Goal: Task Accomplishment & Management: Use online tool/utility

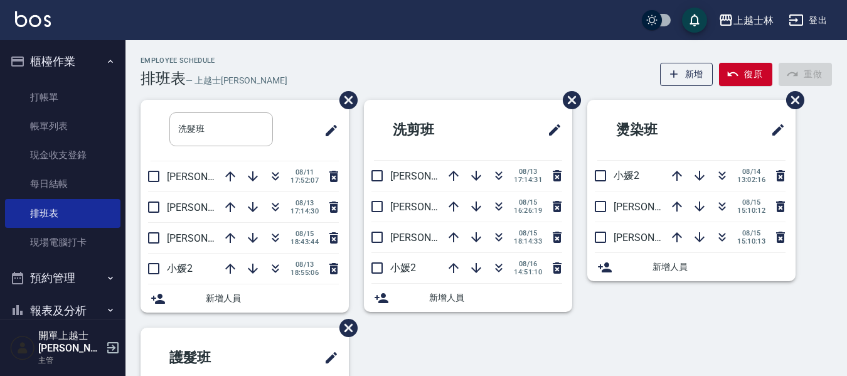
drag, startPoint x: 0, startPoint y: 0, endPoint x: 121, endPoint y: 94, distance: 152.9
click at [77, 99] on link "打帳單" at bounding box center [62, 97] width 115 height 29
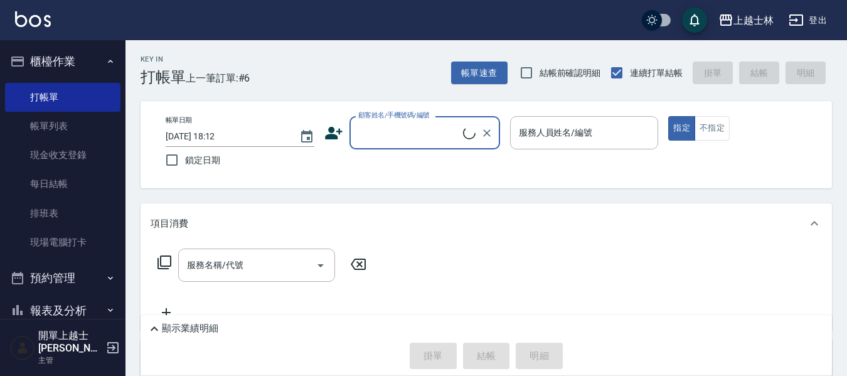
click at [409, 134] on input "顧客姓名/手機號碼/編號" at bounding box center [409, 133] width 108 height 22
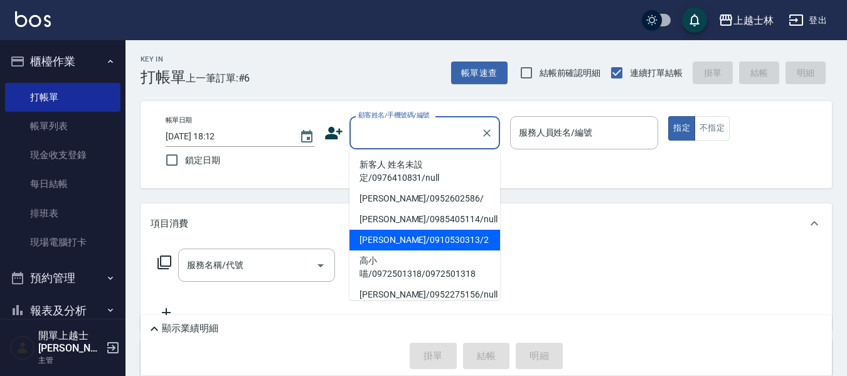
drag, startPoint x: 423, startPoint y: 244, endPoint x: 401, endPoint y: 257, distance: 25.6
click at [424, 245] on li "[PERSON_NAME]/0910530313/2" at bounding box center [425, 240] width 151 height 21
type input "[PERSON_NAME]/0910530313/2"
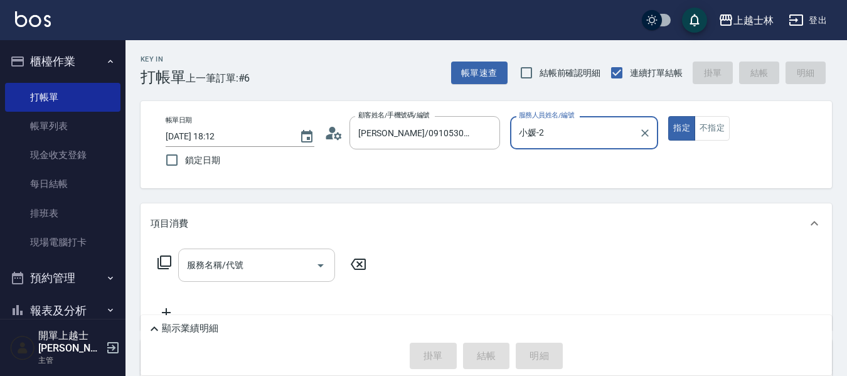
type input "小媛-2"
click at [284, 264] on input "服務名稱/代號" at bounding box center [247, 265] width 127 height 22
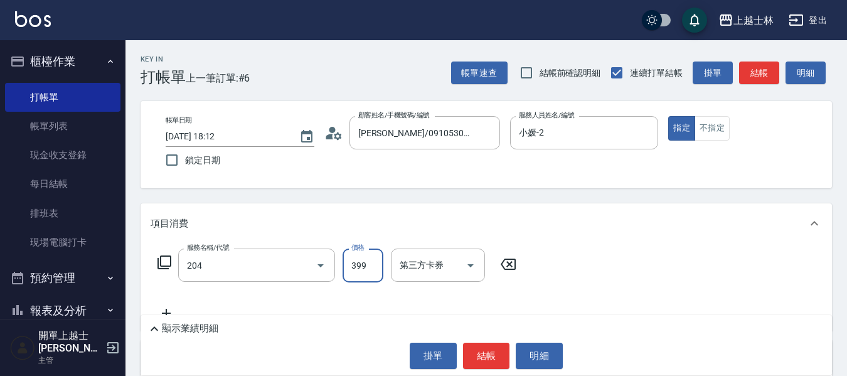
type input "A級洗+剪(204)"
type input "500"
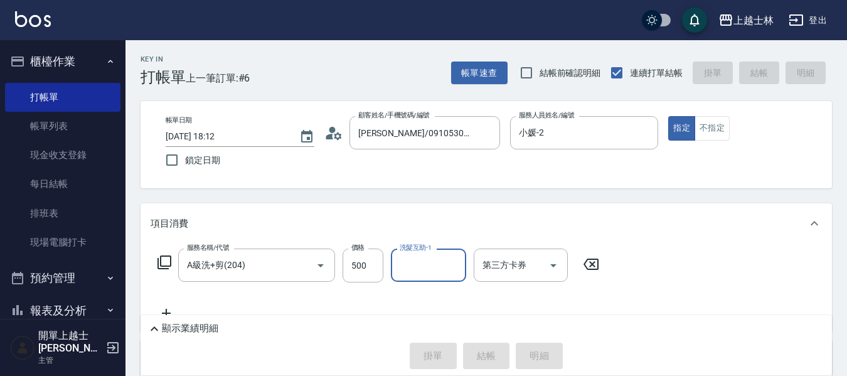
type input "[DATE] 18:13"
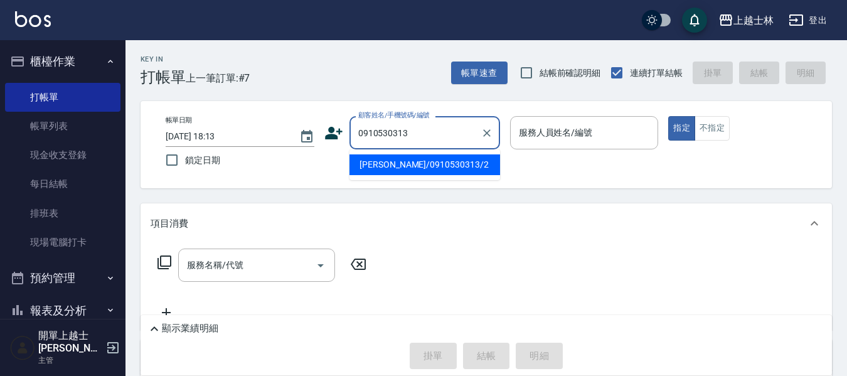
type input "[PERSON_NAME]/0910530313/2"
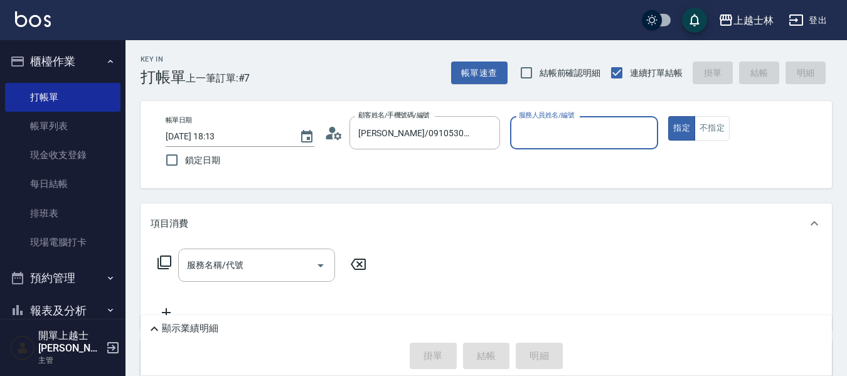
type input "小媛-2"
click at [669, 116] on button "指定" at bounding box center [682, 128] width 27 height 24
type button "true"
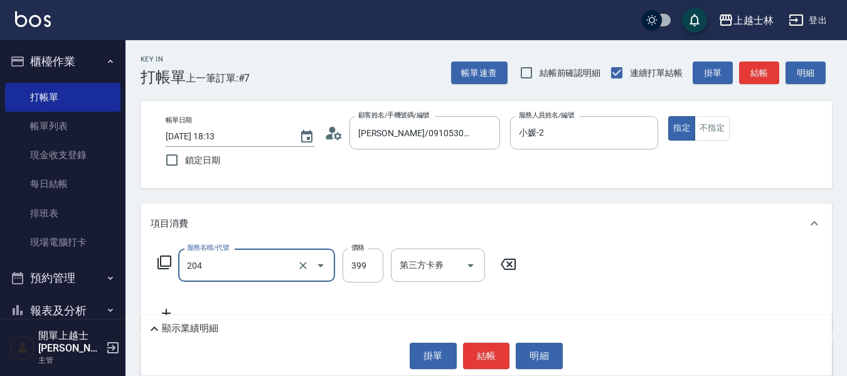
type input "A級洗+剪(204)"
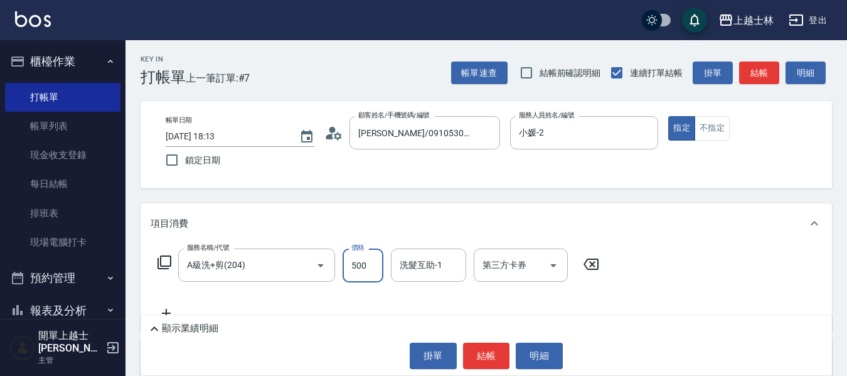
type input "500"
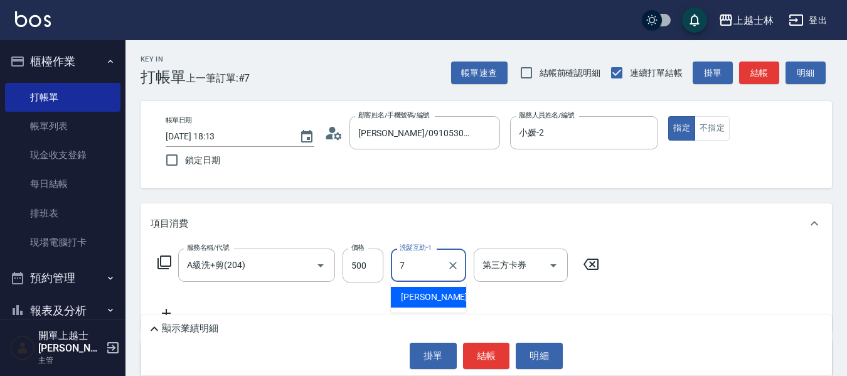
type input "[PERSON_NAME]-7"
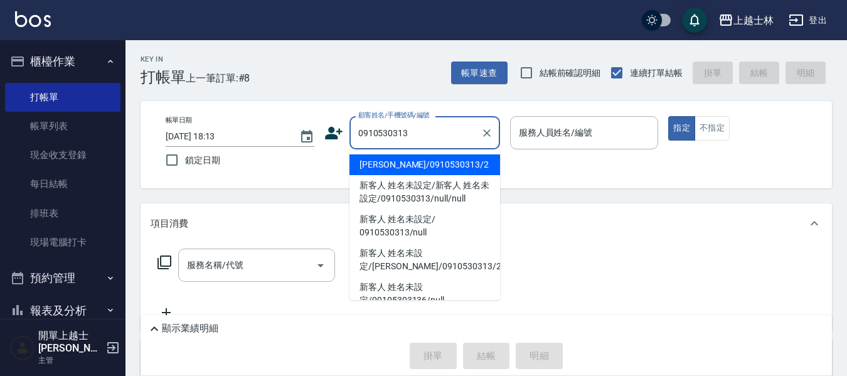
type input "[PERSON_NAME]/0910530313/2"
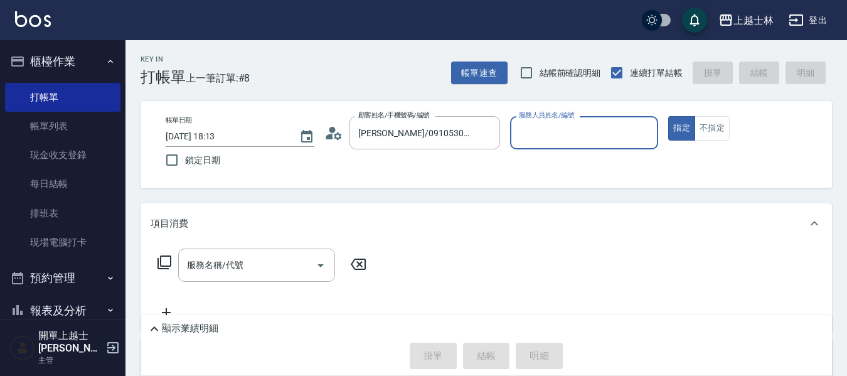
type input "小媛-2"
click at [669, 116] on button "指定" at bounding box center [682, 128] width 27 height 24
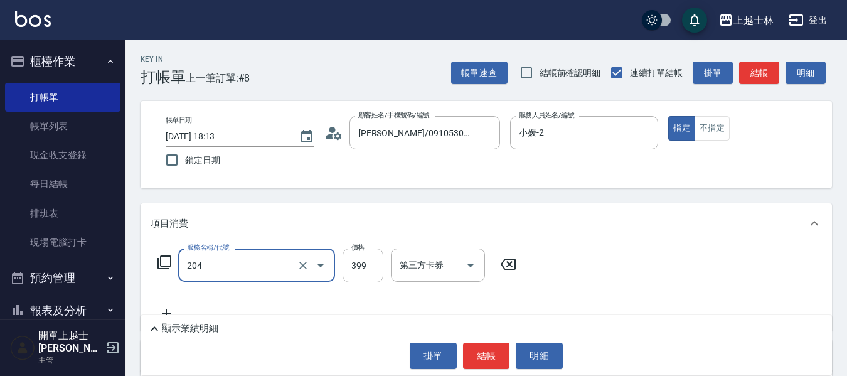
type input "A級洗+剪(204)"
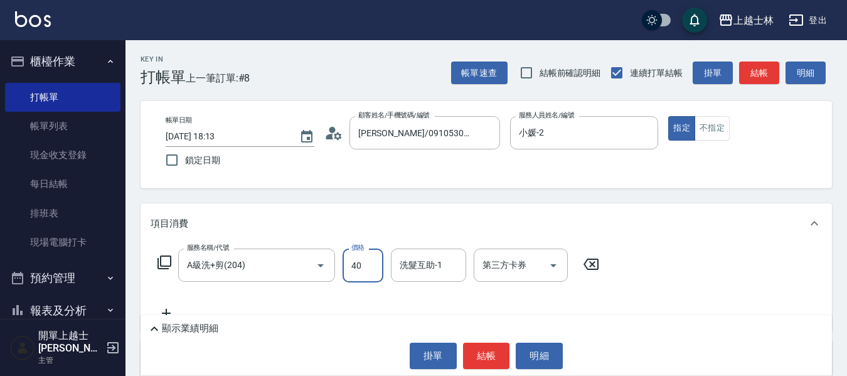
type input "400"
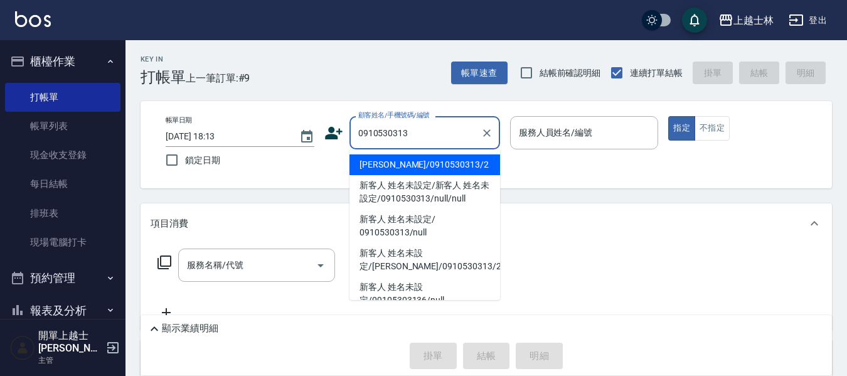
type input "[PERSON_NAME]/0910530313/2"
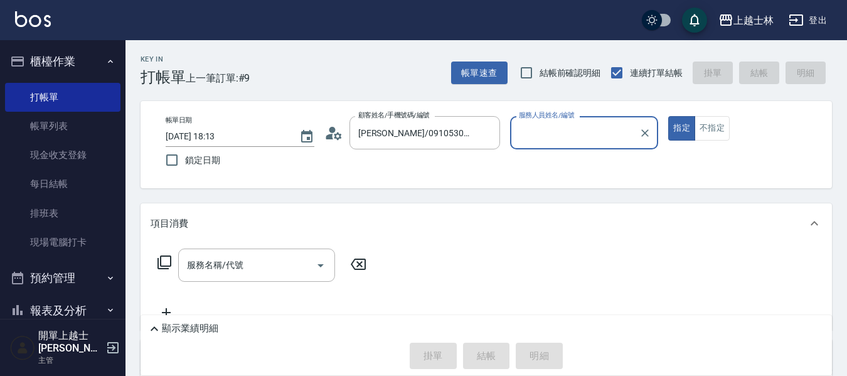
type input "小媛-2"
click at [669, 116] on button "指定" at bounding box center [682, 128] width 27 height 24
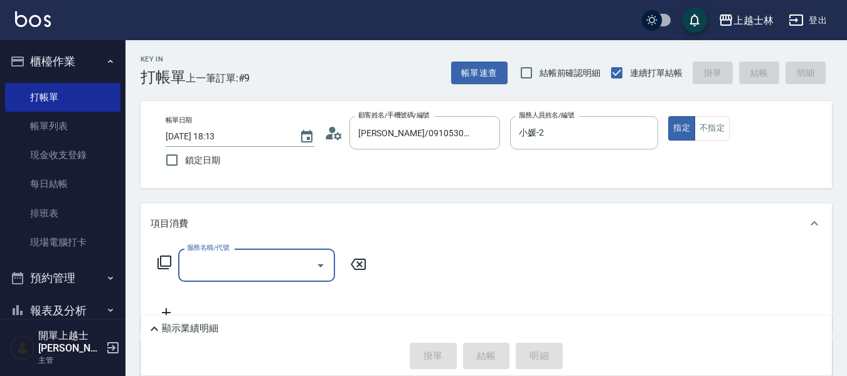
click at [164, 267] on icon at bounding box center [164, 262] width 15 height 15
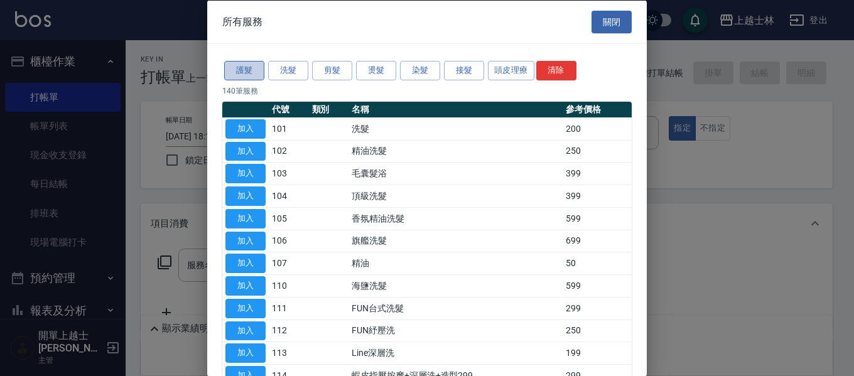
click at [249, 70] on button "護髮" at bounding box center [244, 70] width 40 height 19
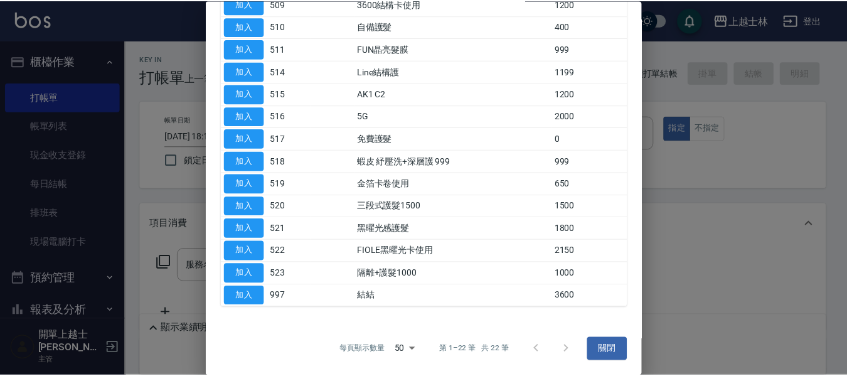
scroll to position [241, 0]
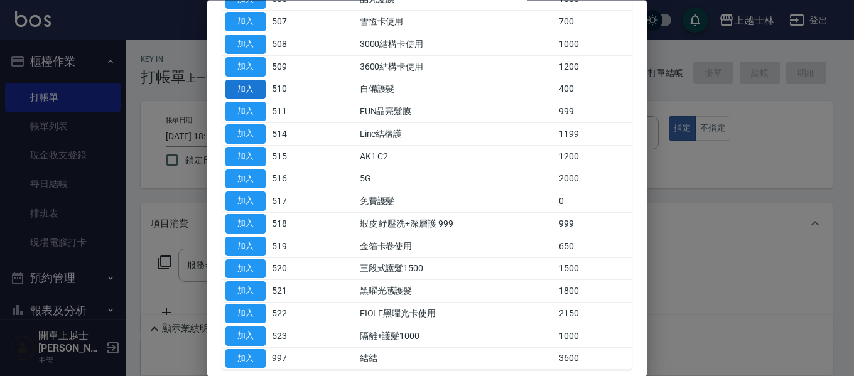
click at [240, 89] on button "加入" at bounding box center [245, 89] width 40 height 19
type input "自備護髮(510)"
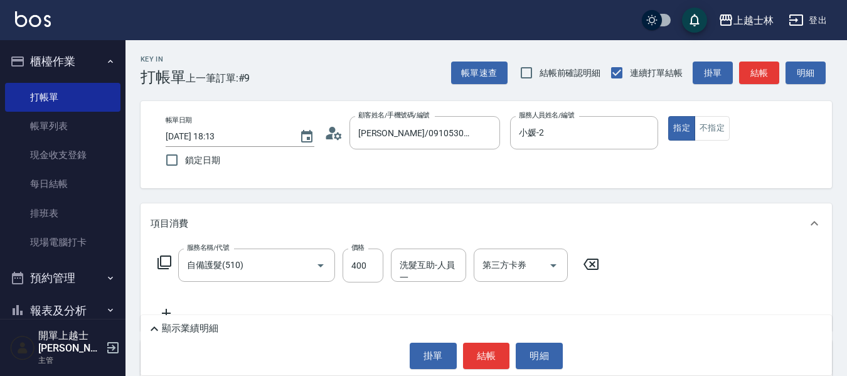
click at [162, 259] on icon at bounding box center [164, 262] width 15 height 15
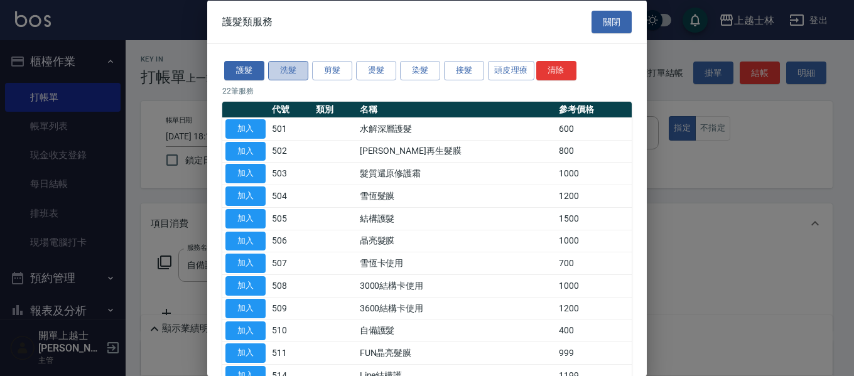
click at [288, 71] on button "洗髮" at bounding box center [288, 70] width 40 height 19
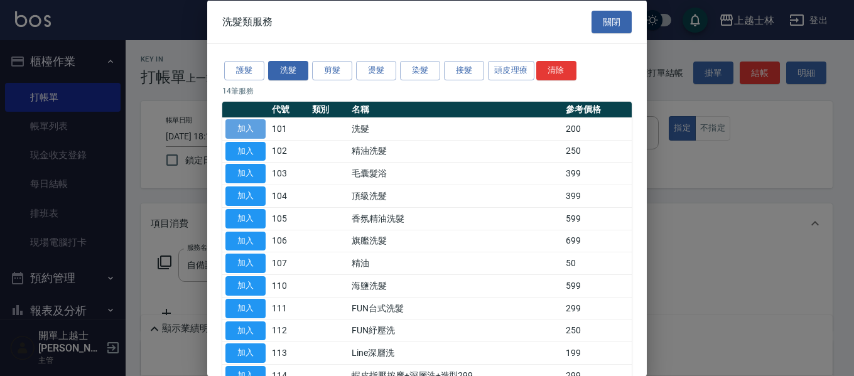
click at [248, 125] on button "加入" at bounding box center [245, 128] width 40 height 19
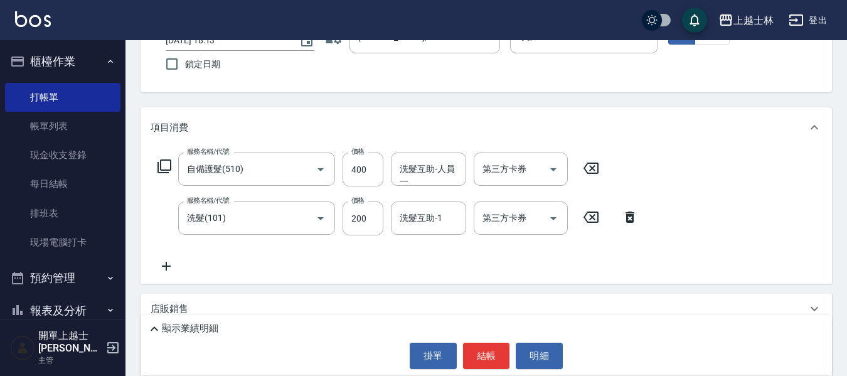
scroll to position [126, 0]
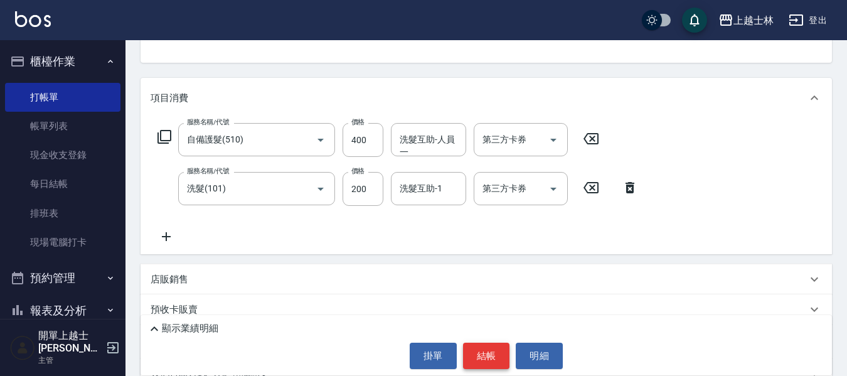
click at [487, 355] on button "結帳" at bounding box center [486, 356] width 47 height 26
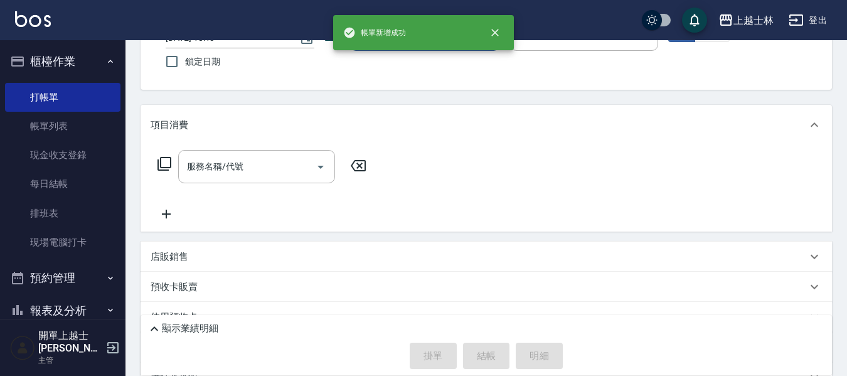
scroll to position [58, 0]
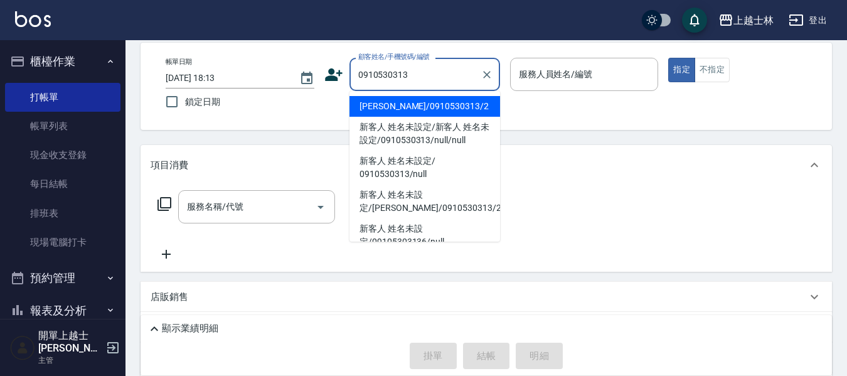
type input "[PERSON_NAME]/0910530313/2"
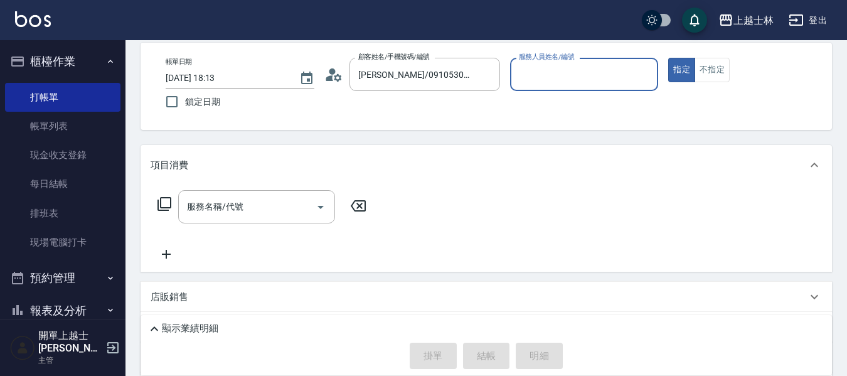
type input "小媛-2"
click at [669, 58] on button "指定" at bounding box center [682, 70] width 27 height 24
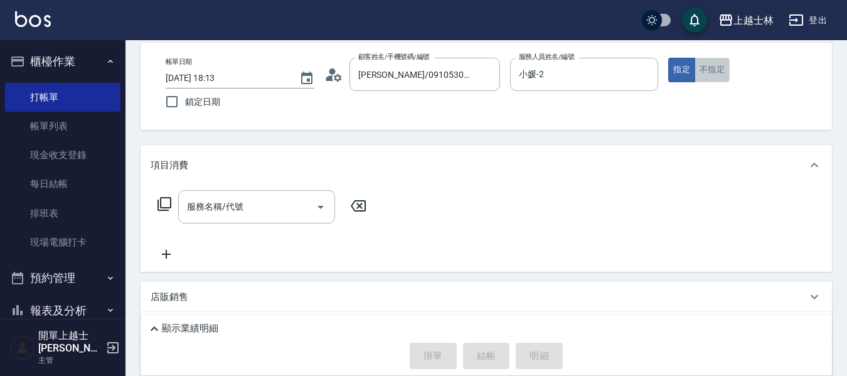
click at [706, 68] on button "不指定" at bounding box center [712, 70] width 35 height 24
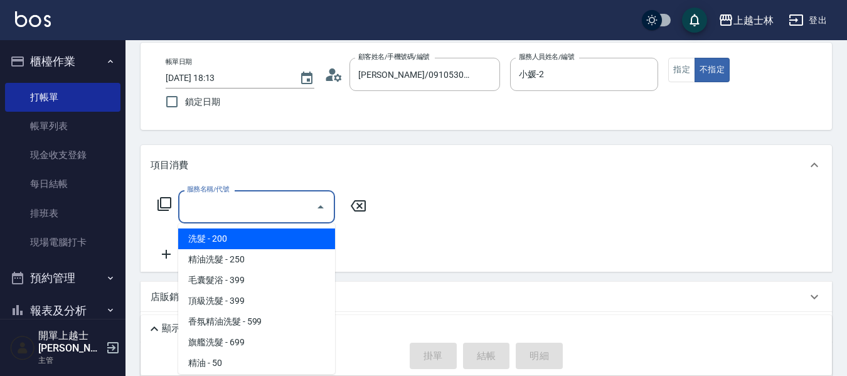
click at [226, 215] on input "服務名稱/代號" at bounding box center [247, 207] width 127 height 22
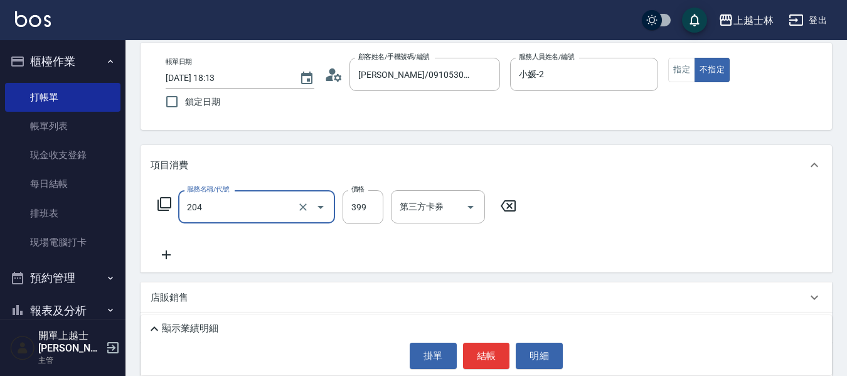
type input "A級洗+剪(204)"
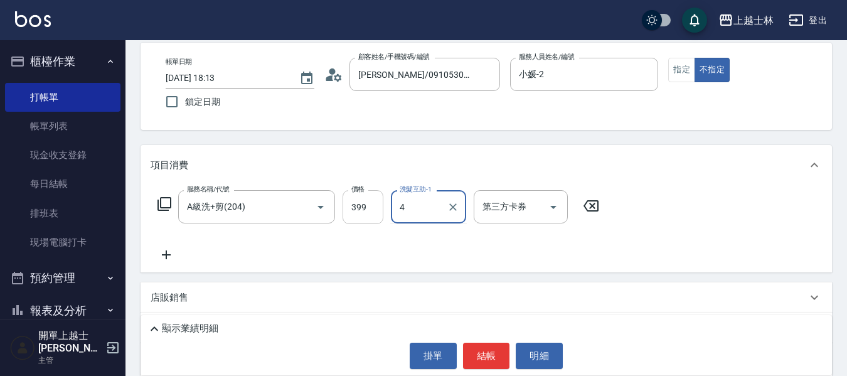
type input "4"
click at [355, 208] on input "399" at bounding box center [363, 207] width 41 height 34
type input "400"
type input "[PERSON_NAME]-7"
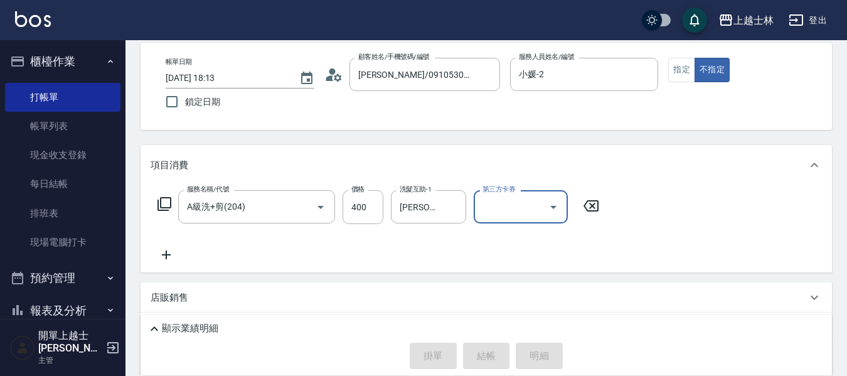
type input "[DATE] 18:14"
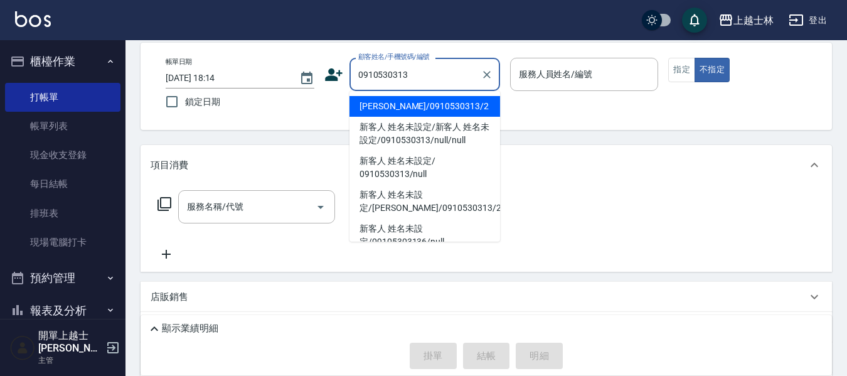
type input "[PERSON_NAME]/0910530313/2"
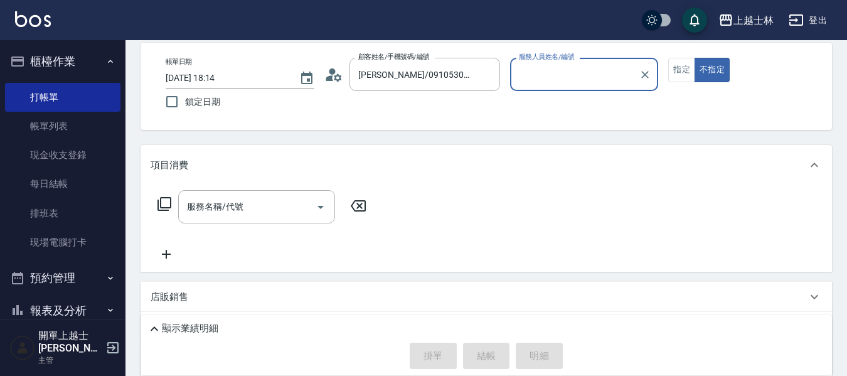
type input "小媛-2"
click at [695, 58] on button "不指定" at bounding box center [712, 70] width 35 height 24
type button "false"
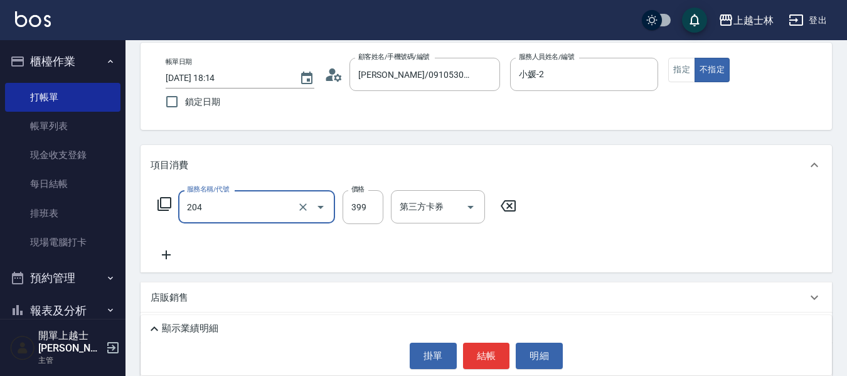
type input "A級洗+剪(204)"
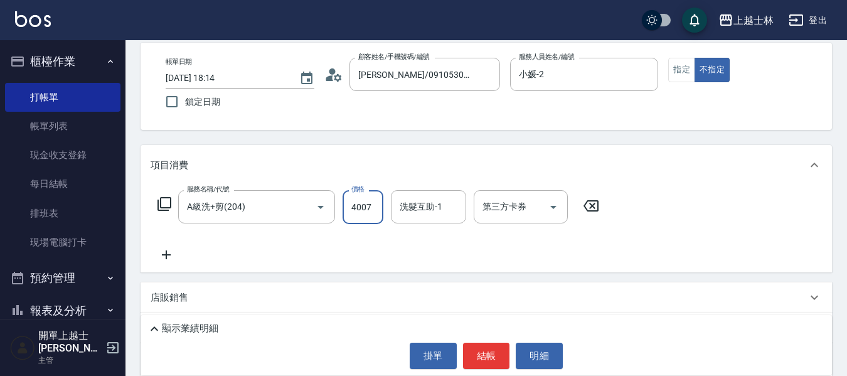
type input "400"
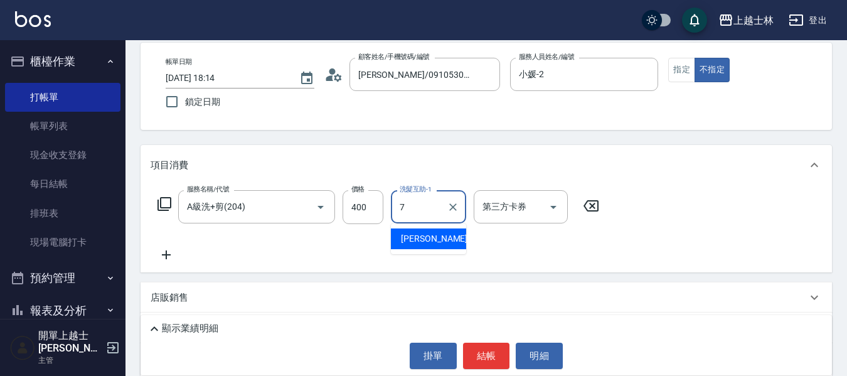
type input "[PERSON_NAME]-7"
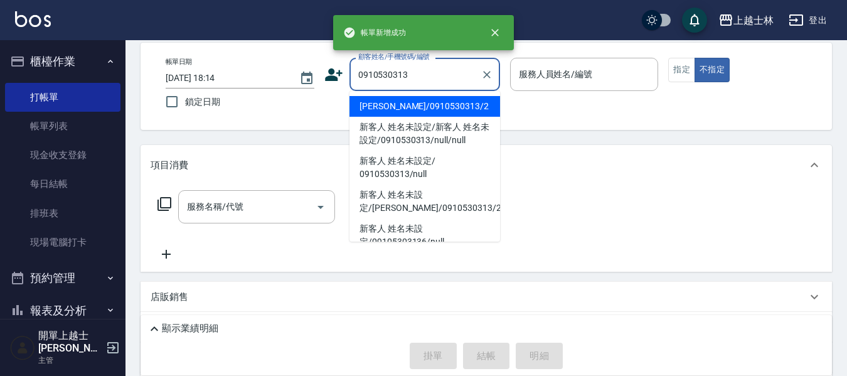
type input "[PERSON_NAME]/0910530313/2"
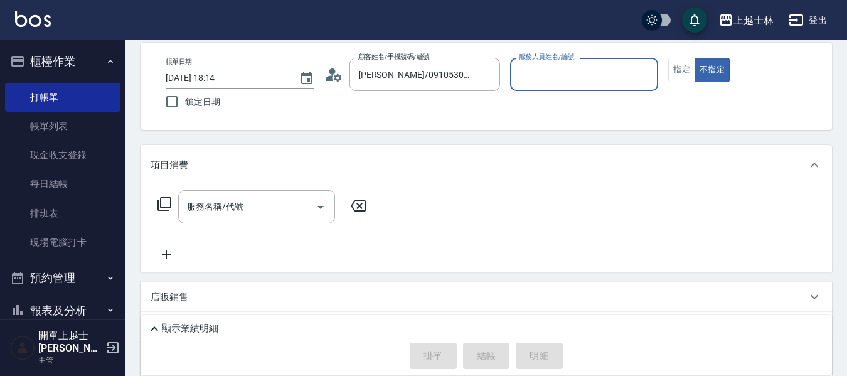
click at [695, 58] on button "不指定" at bounding box center [712, 70] width 35 height 24
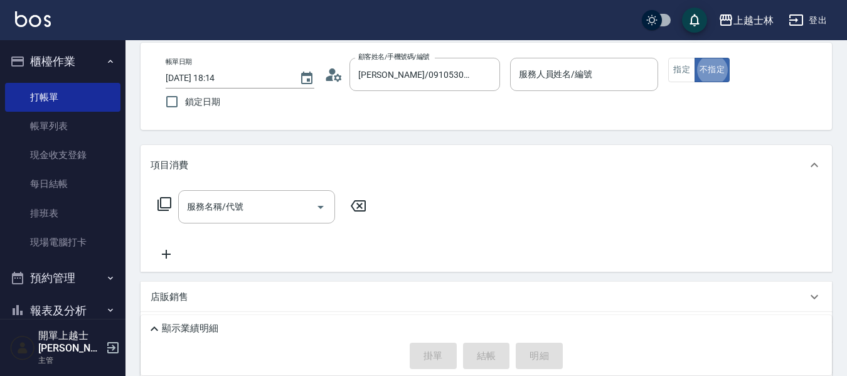
type input "小媛-2"
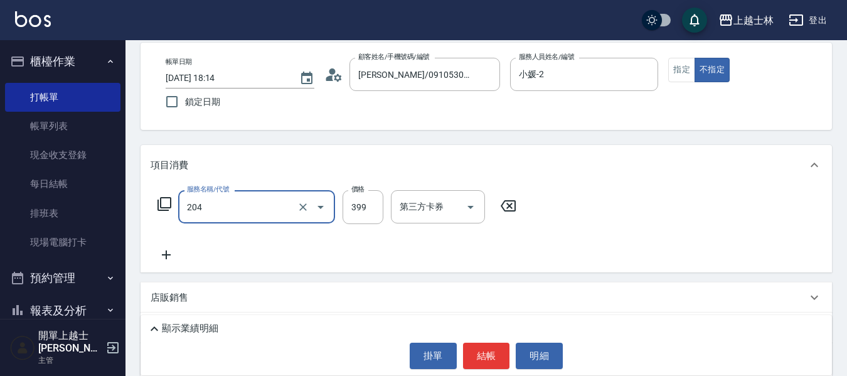
type input "A級洗+剪(204)"
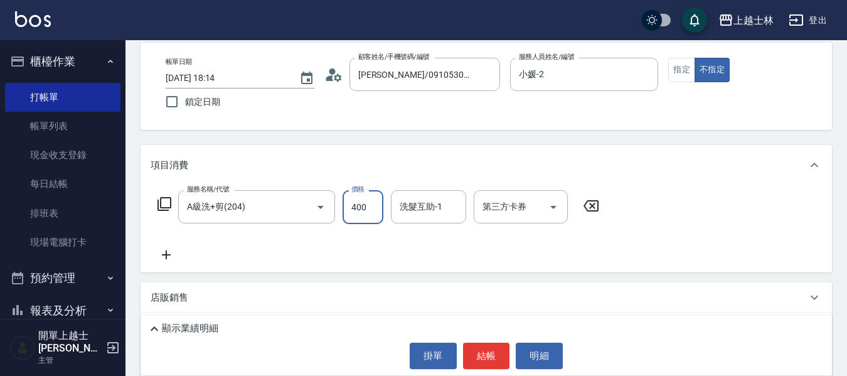
type input "400"
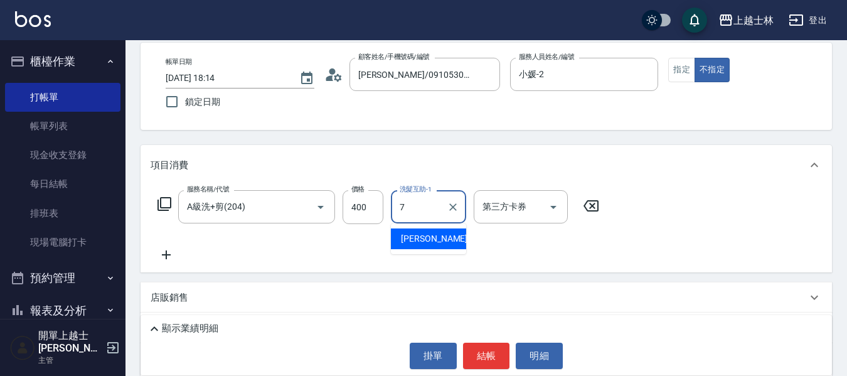
type input "[PERSON_NAME]-7"
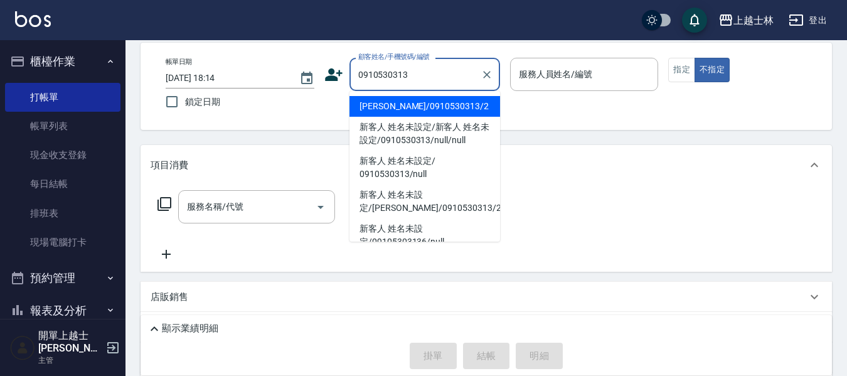
click at [695, 58] on button "不指定" at bounding box center [712, 70] width 35 height 24
type input "[PERSON_NAME]/0910530313/2"
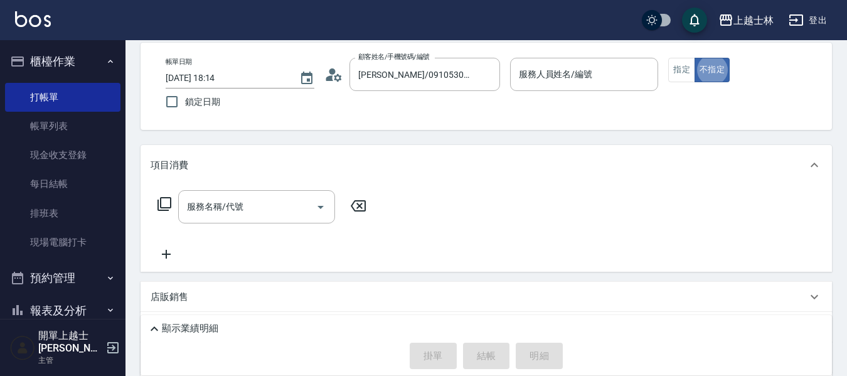
type input "小媛-2"
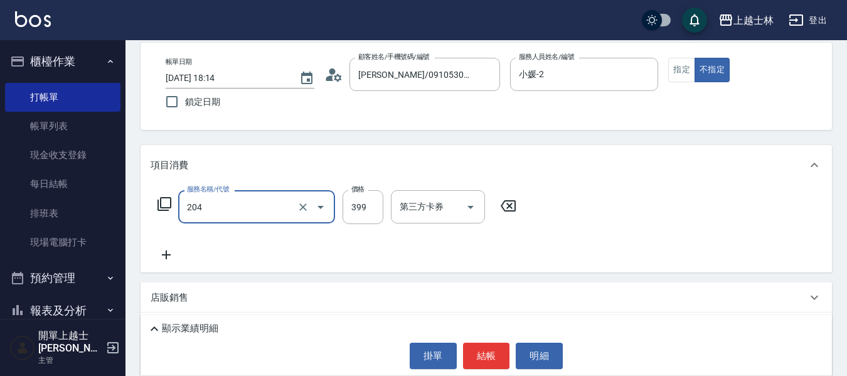
type input "A級洗+剪(204)"
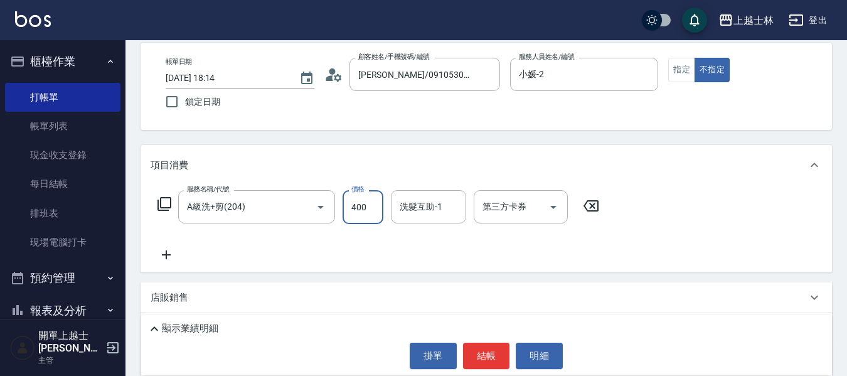
type input "400"
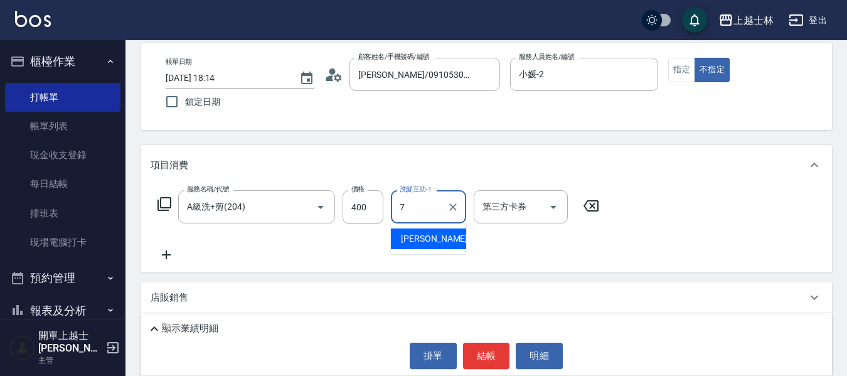
type input "[PERSON_NAME]-7"
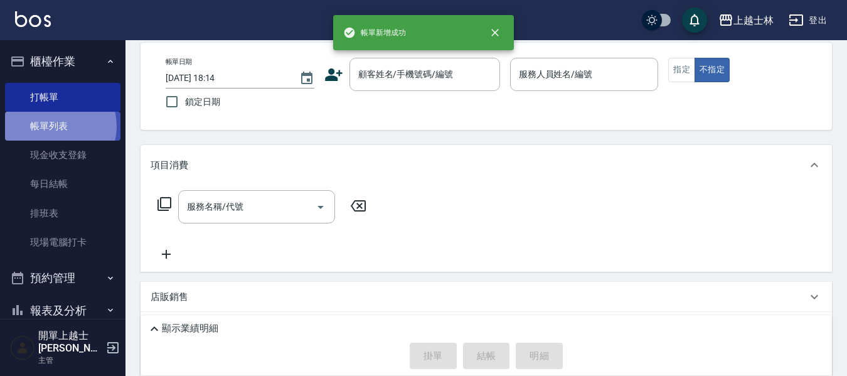
click at [56, 126] on link "帳單列表" at bounding box center [62, 126] width 115 height 29
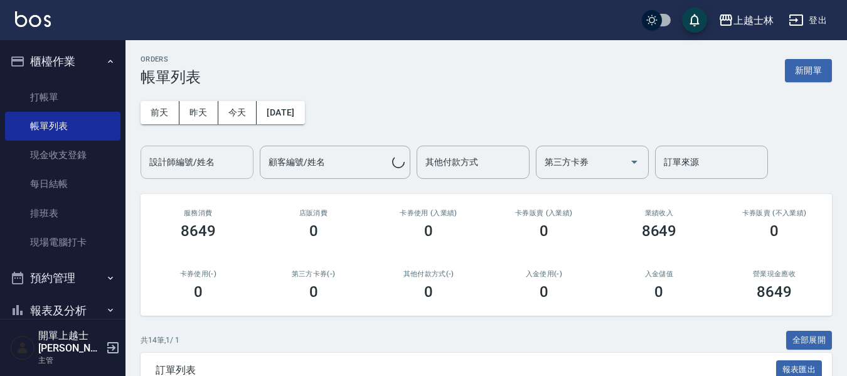
click at [203, 159] on div "設計師編號/姓名 設計師編號/姓名" at bounding box center [197, 162] width 113 height 33
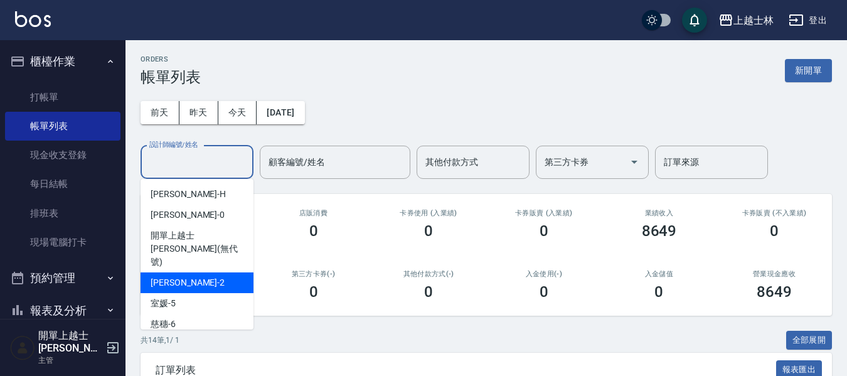
click at [193, 272] on div "小媛 -2" at bounding box center [197, 282] width 113 height 21
type input "小媛-2"
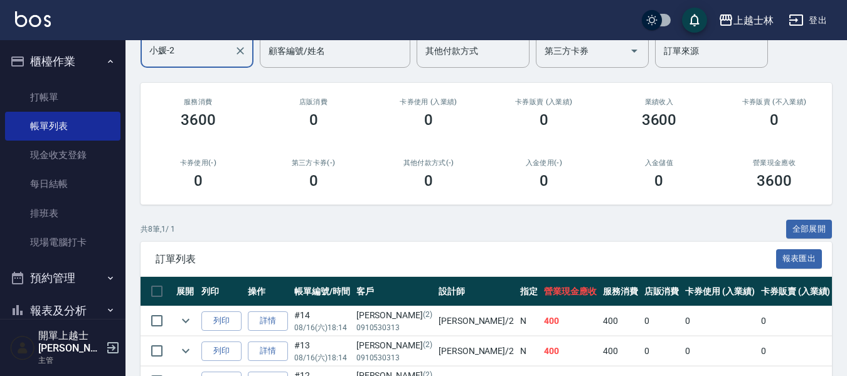
scroll to position [90, 0]
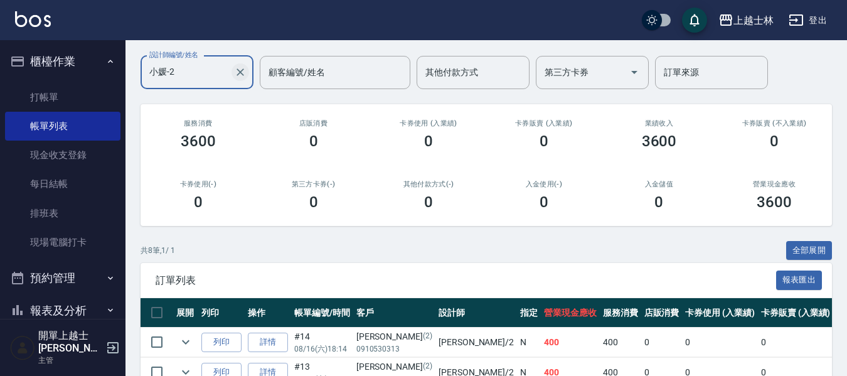
click at [247, 68] on button "Clear" at bounding box center [241, 72] width 18 height 18
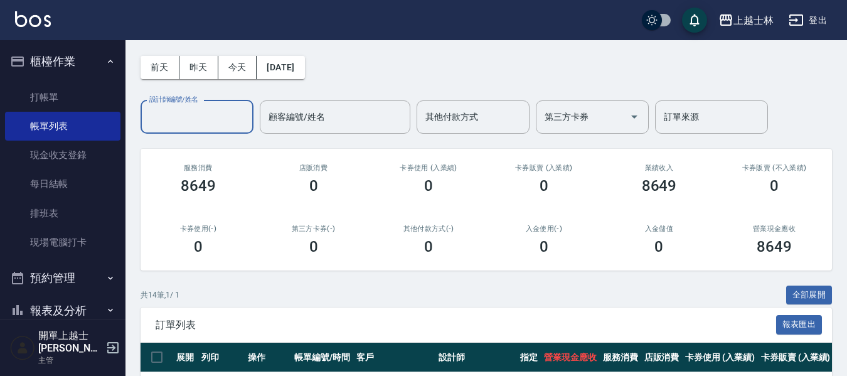
scroll to position [0, 0]
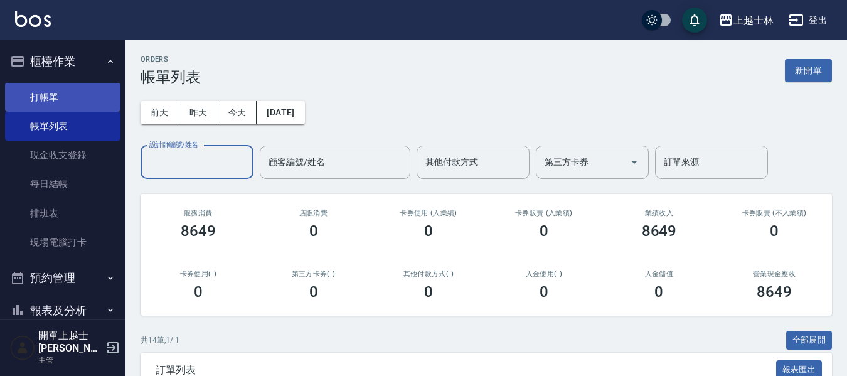
click at [77, 95] on link "打帳單" at bounding box center [62, 97] width 115 height 29
